Goal: Task Accomplishment & Management: Manage account settings

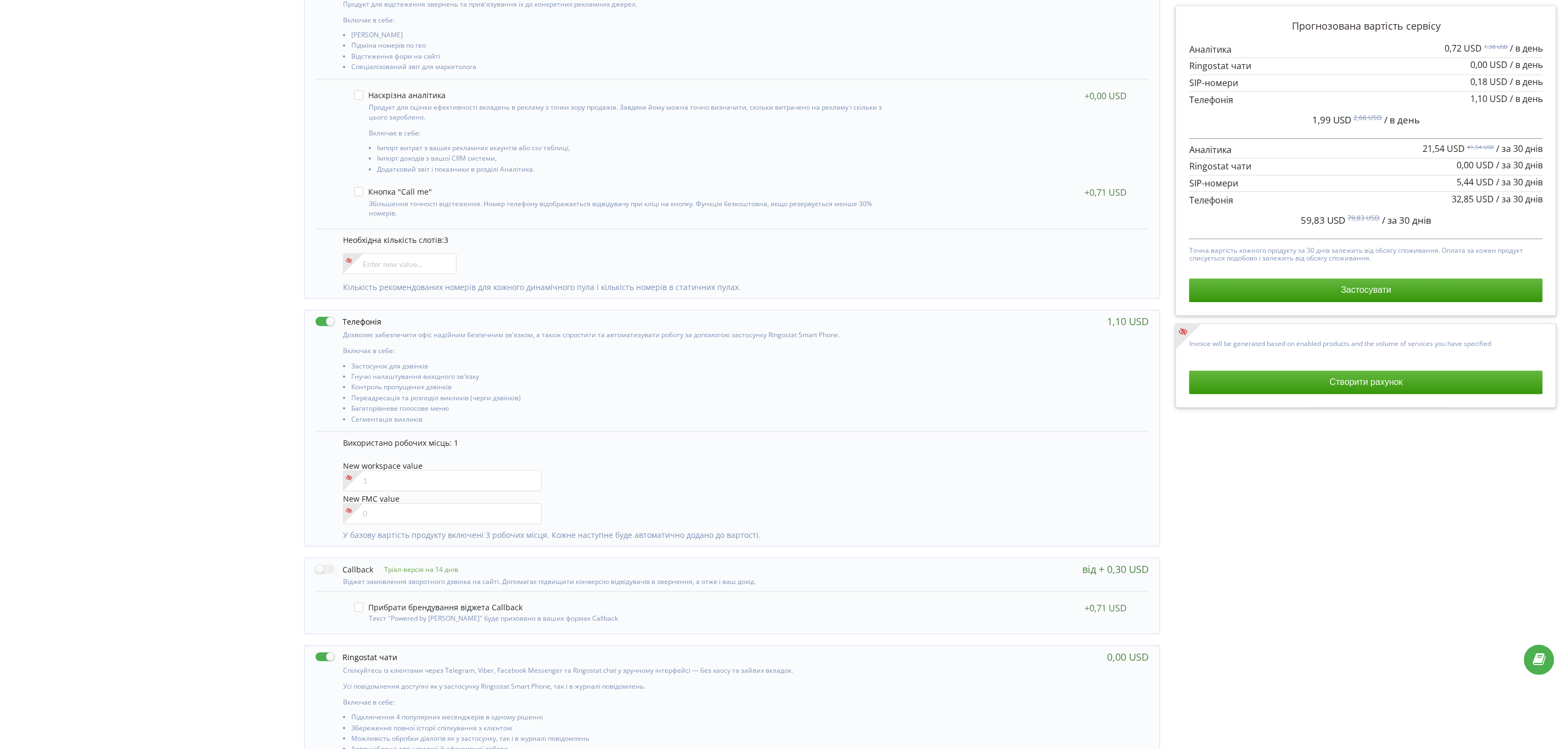
scroll to position [352, 0]
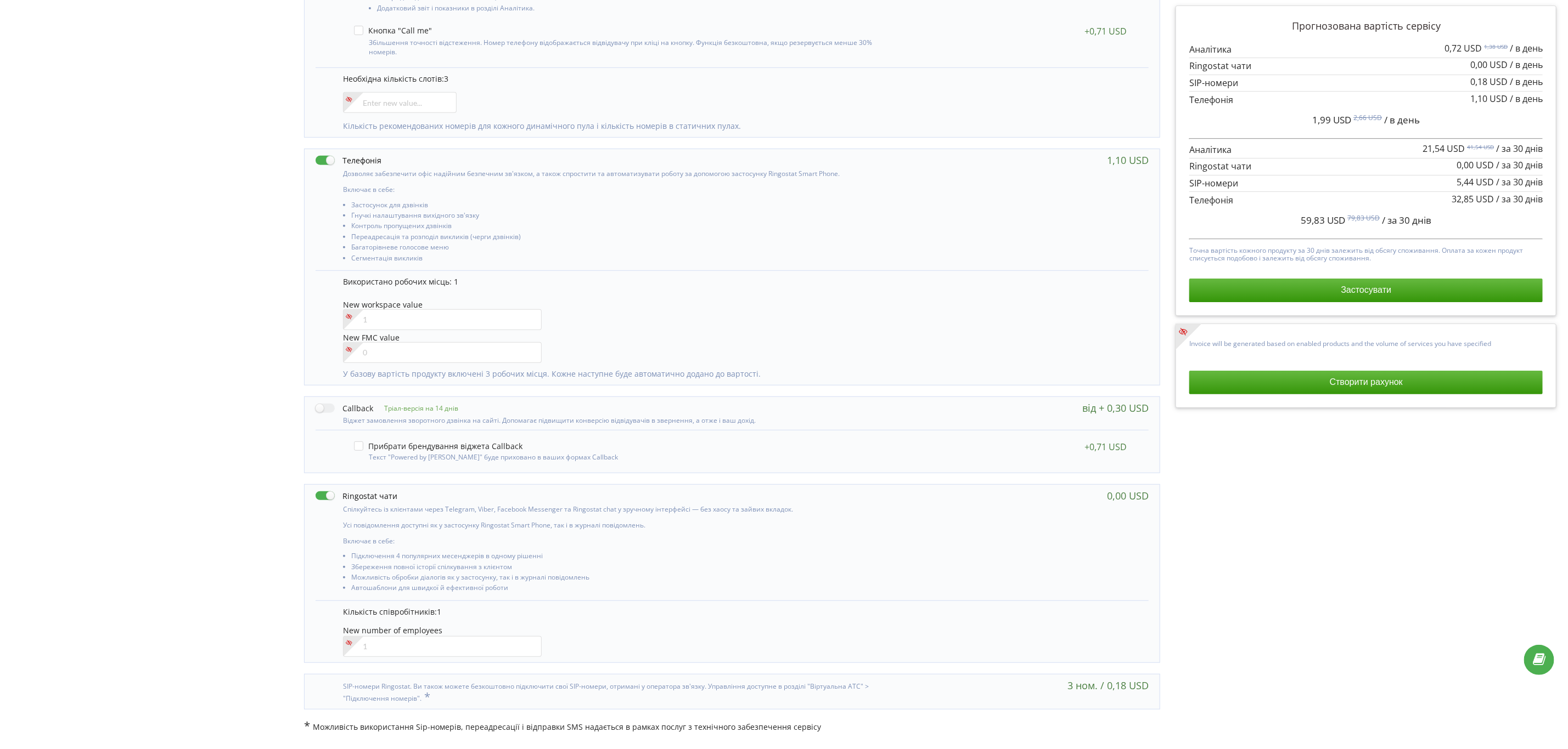
click at [323, 499] on label at bounding box center [356, 496] width 82 height 12
checkbox input "false"
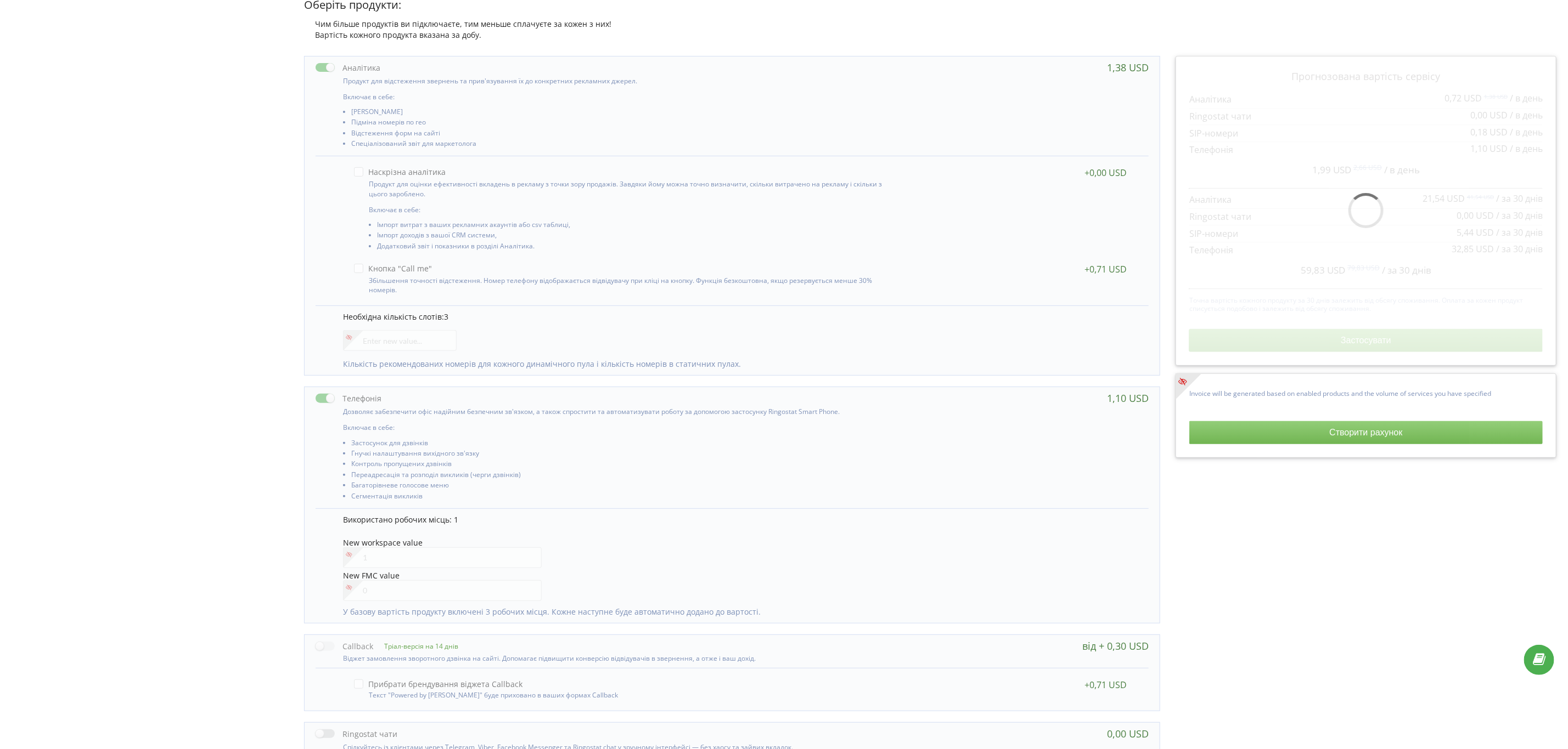
scroll to position [0, 0]
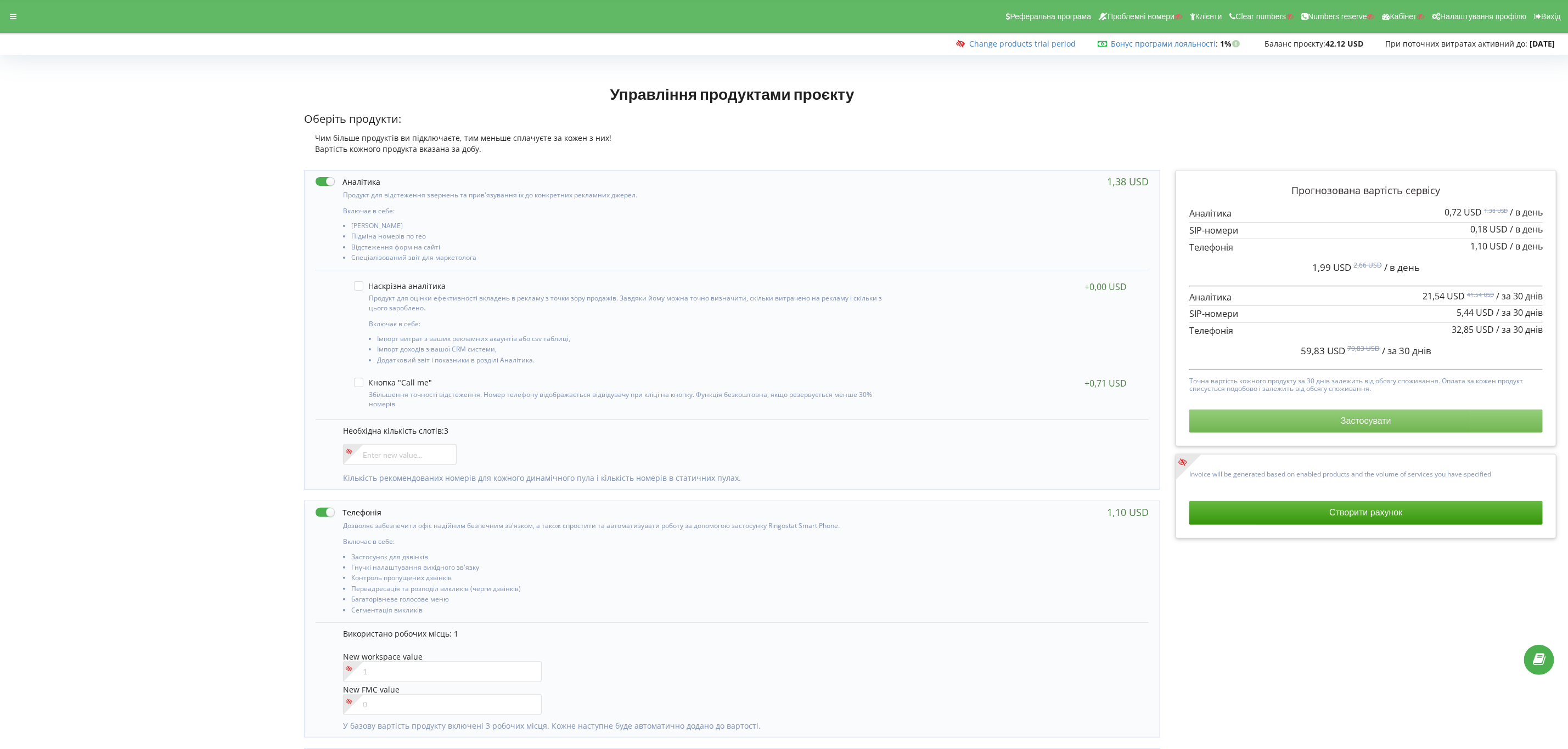
click at [1366, 422] on button "Застосувати" at bounding box center [1366, 421] width 354 height 23
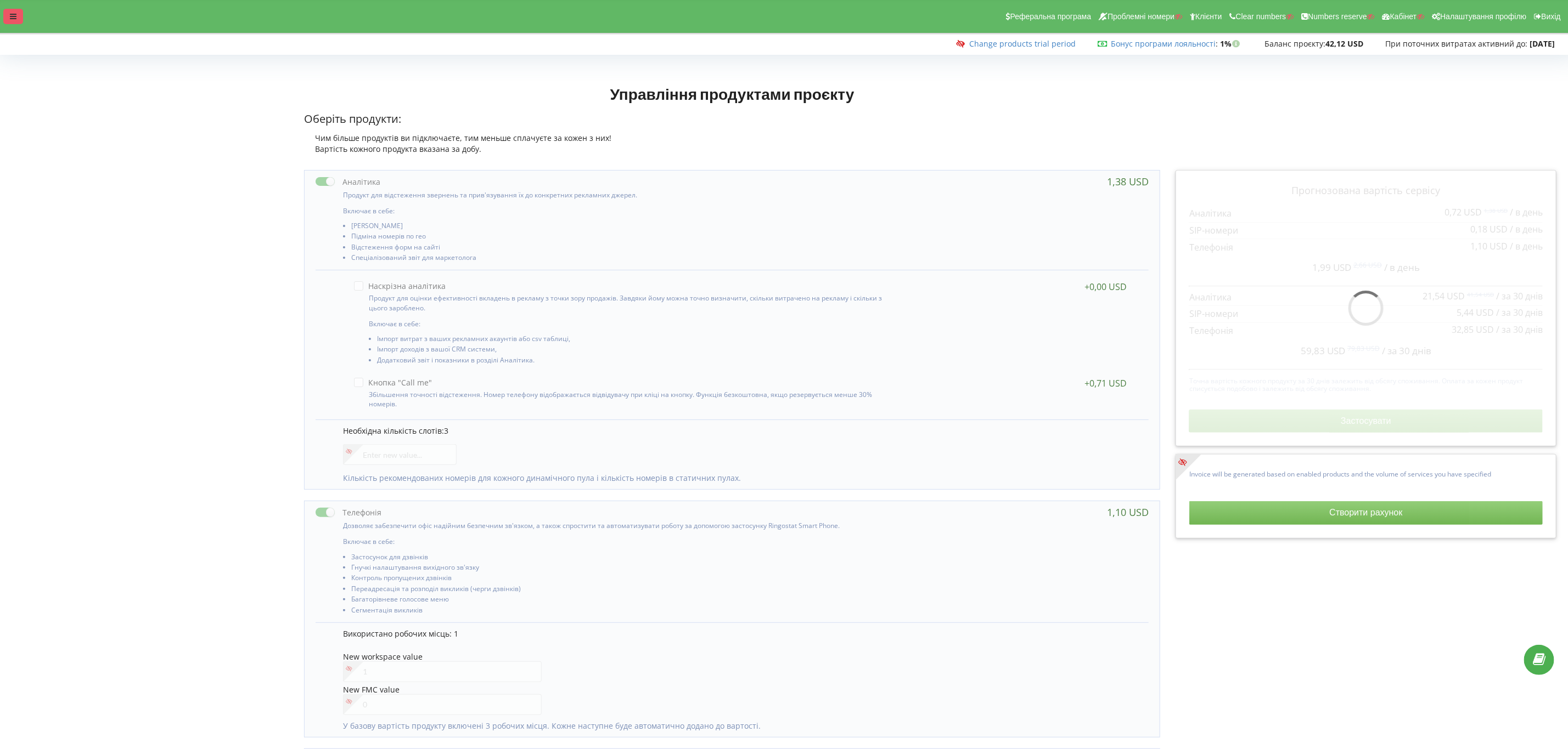
click at [12, 22] on div at bounding box center [13, 16] width 20 height 15
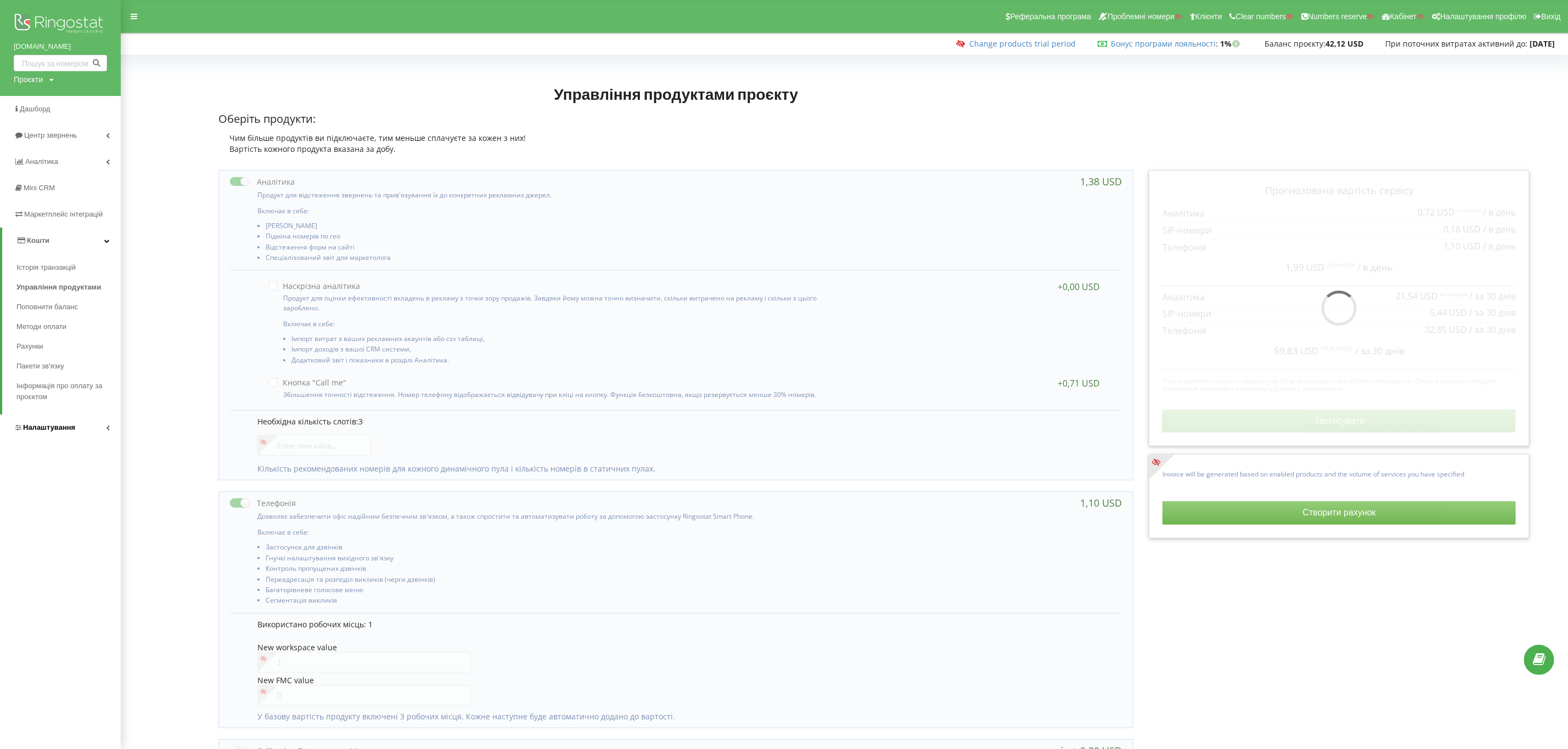
click at [57, 428] on span "Налаштування" at bounding box center [49, 428] width 52 height 9
click at [68, 298] on span "Загальні налаштування" at bounding box center [66, 302] width 80 height 22
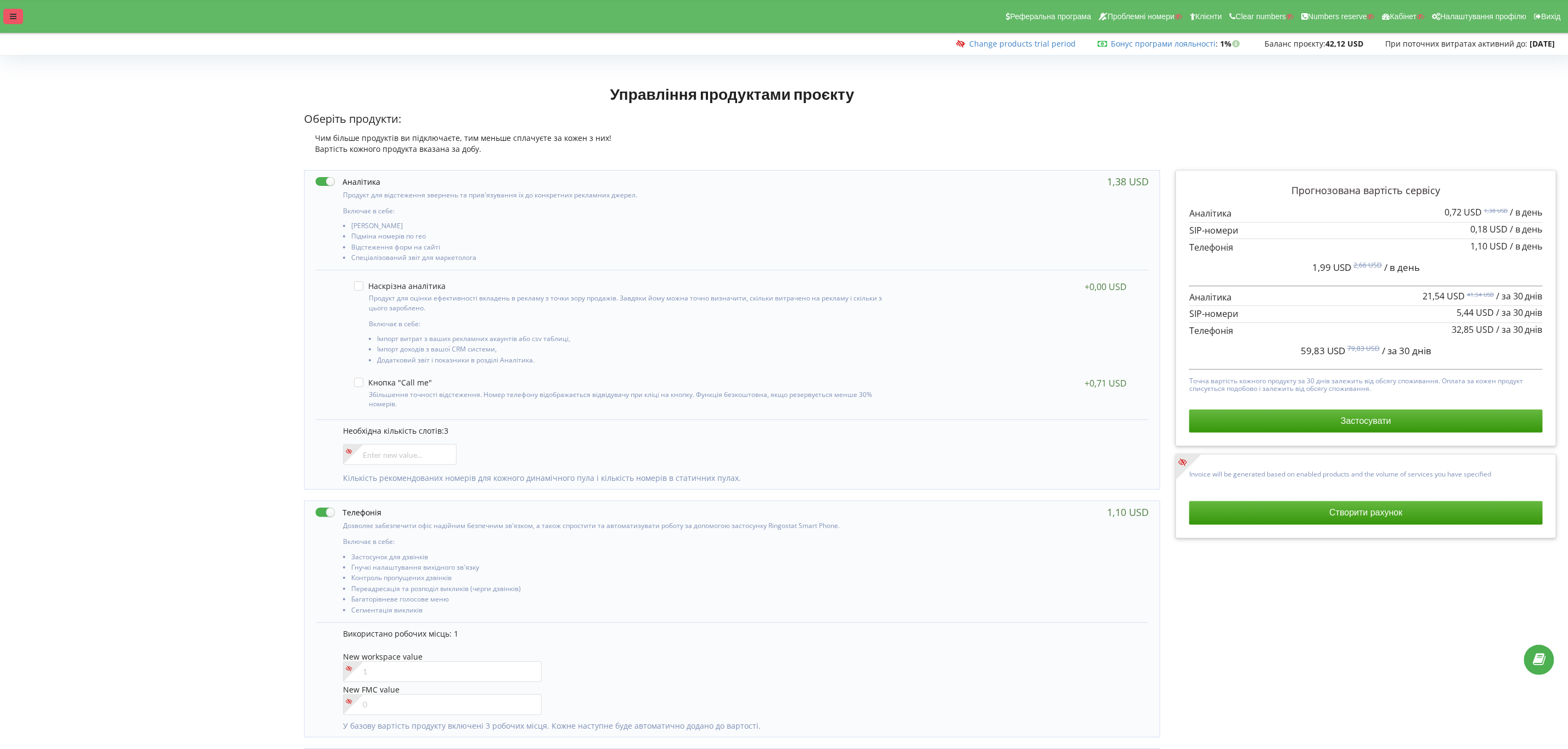
click at [17, 9] on div at bounding box center [13, 16] width 20 height 15
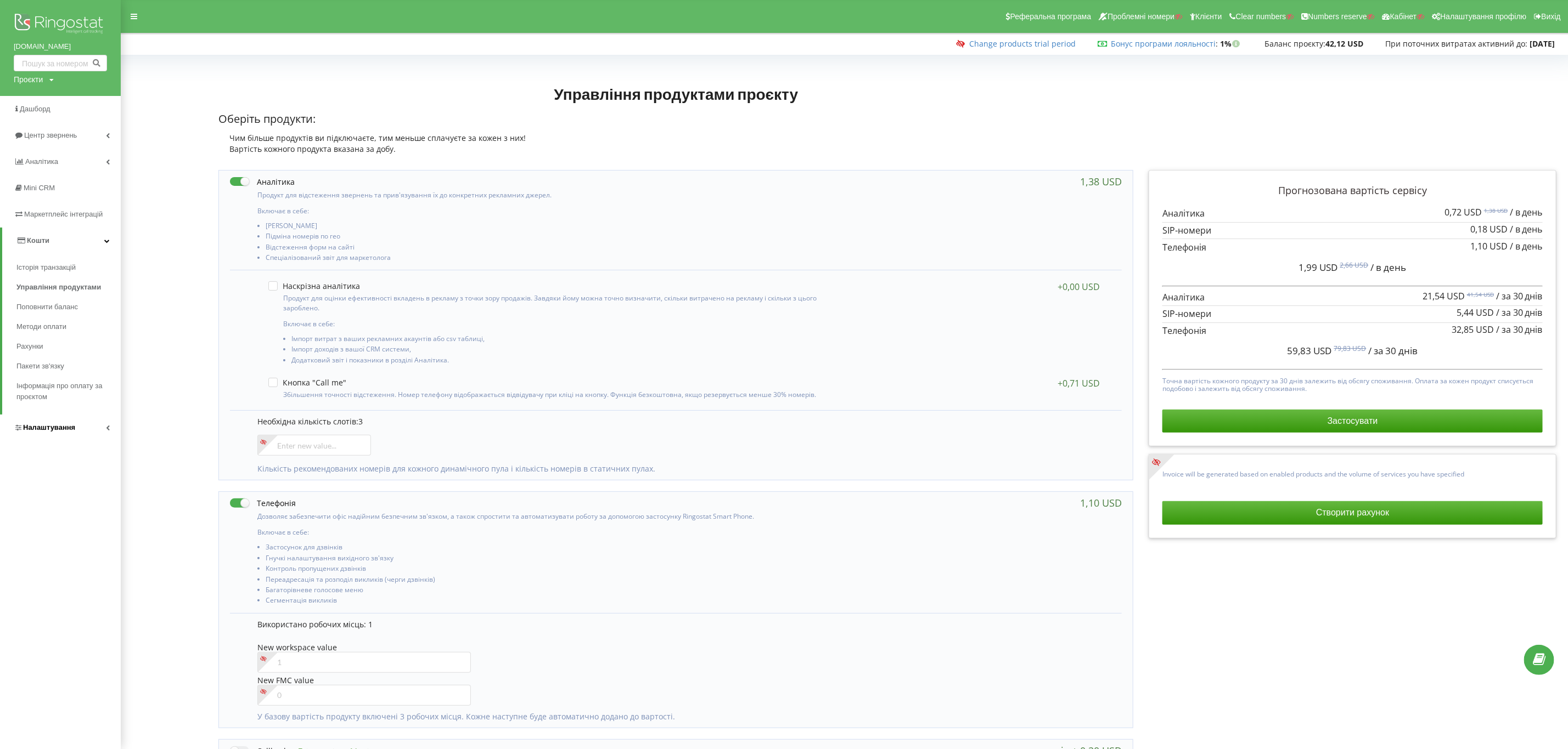
click at [62, 424] on span "Налаштування" at bounding box center [49, 428] width 52 height 9
click at [74, 294] on span "Загальні налаштування" at bounding box center [66, 302] width 80 height 22
click at [55, 538] on span "Налаштування Ringostat Smart Phone" at bounding box center [66, 540] width 79 height 22
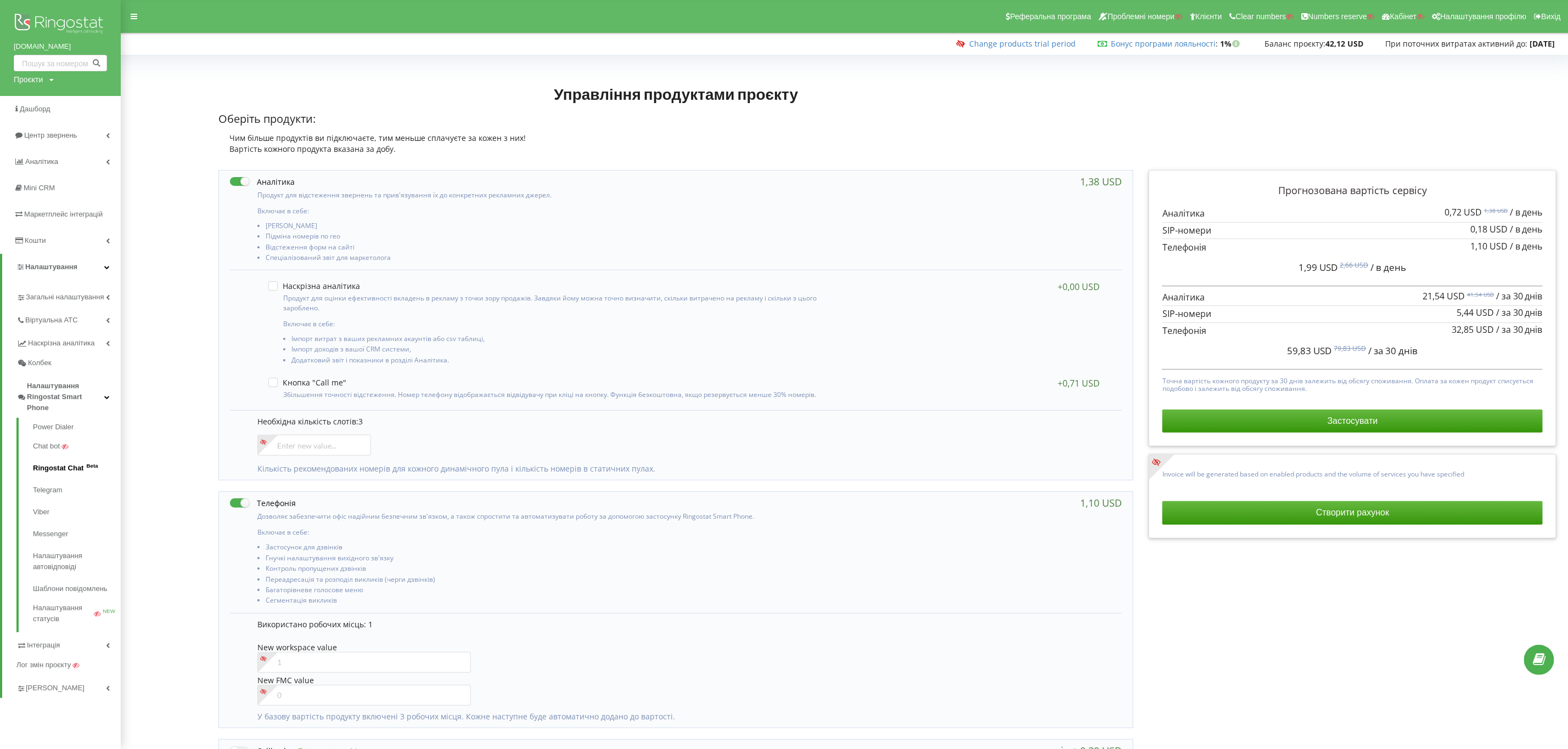
click at [64, 460] on link "Ringostat Chat Beta" at bounding box center [77, 468] width 88 height 22
